Goal: Information Seeking & Learning: Learn about a topic

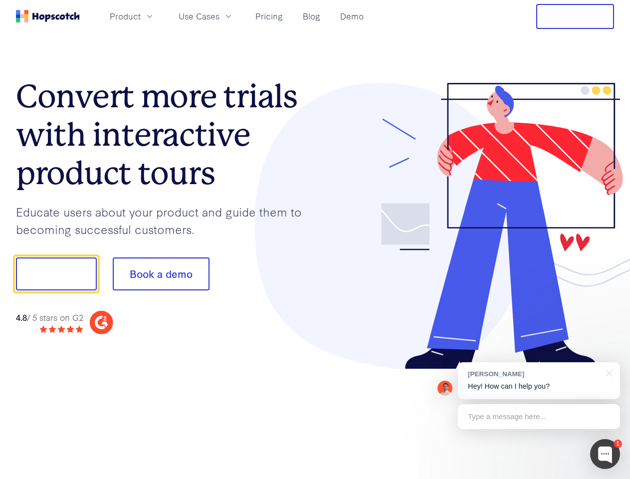
click at [315, 239] on div at bounding box center [464, 226] width 299 height 287
click at [141, 16] on span "Product" at bounding box center [125, 16] width 31 height 12
click at [219, 16] on span "Use Cases" at bounding box center [198, 16] width 41 height 12
click at [575, 16] on button "Free Trial" at bounding box center [575, 16] width 78 height 25
click at [56, 274] on button "Show me!" at bounding box center [56, 273] width 81 height 33
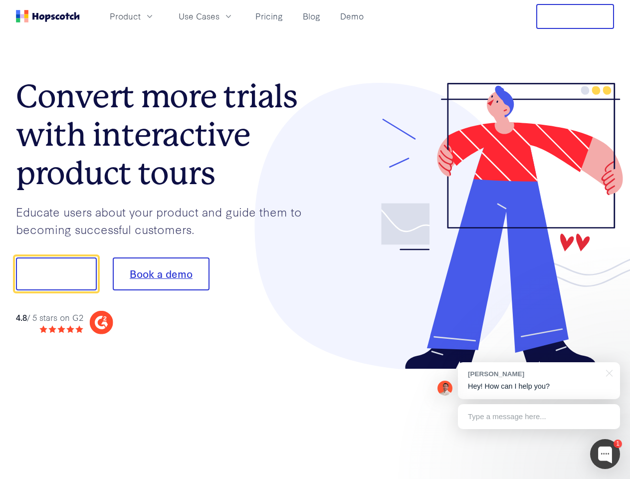
click at [161, 274] on button "Book a demo" at bounding box center [161, 273] width 97 height 33
click at [605, 454] on div at bounding box center [605, 454] width 30 height 30
click at [538, 380] on div "[PERSON_NAME] Hey! How can I help you?" at bounding box center [539, 380] width 162 height 37
click at [607, 372] on div at bounding box center [526, 272] width 187 height 333
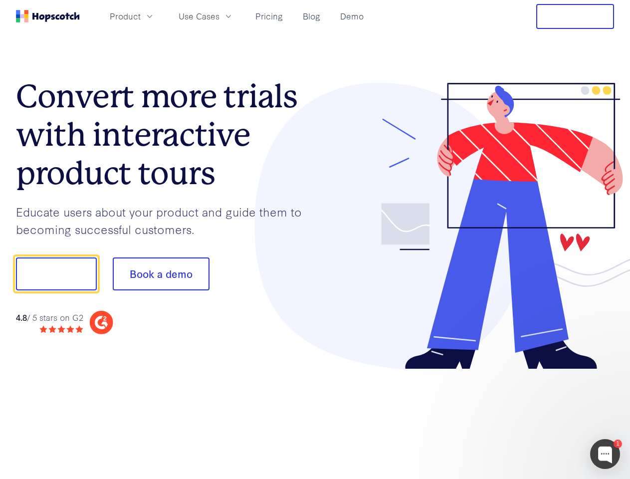
click at [538, 416] on div at bounding box center [526, 272] width 187 height 333
